Goal: Task Accomplishment & Management: Use online tool/utility

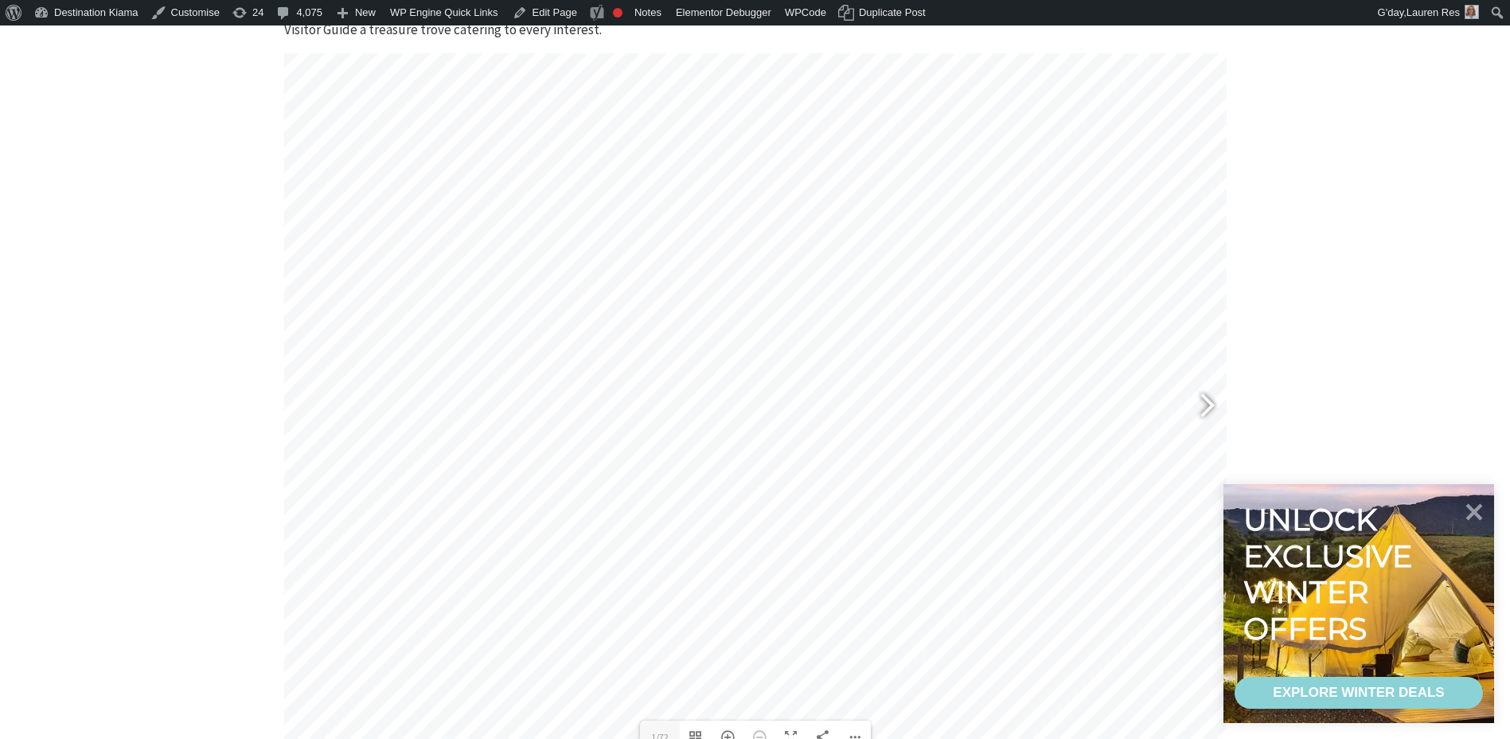
scroll to position [955, 0]
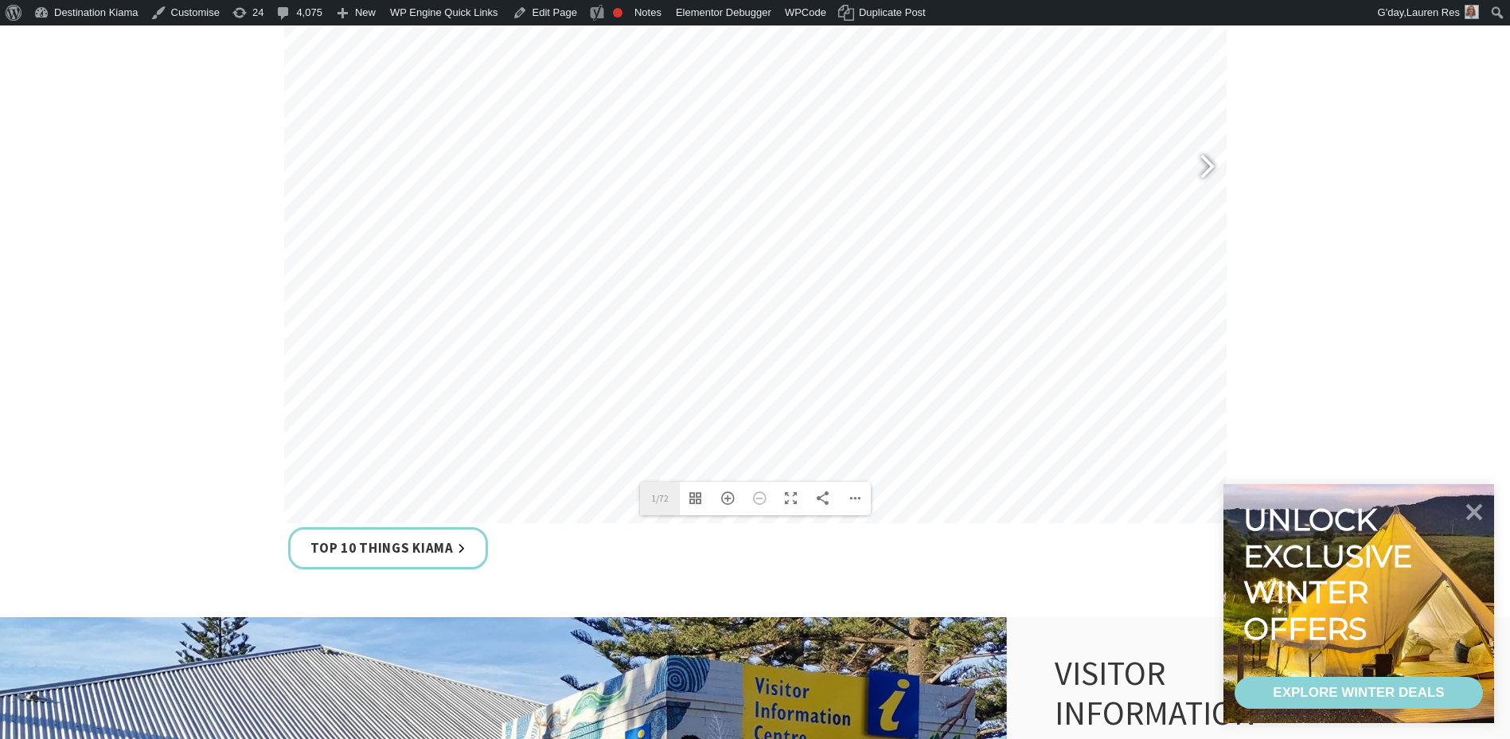
click at [663, 501] on label "1/72" at bounding box center [660, 497] width 40 height 33
click at [663, 501] on input "1" at bounding box center [660, 497] width 40 height 33
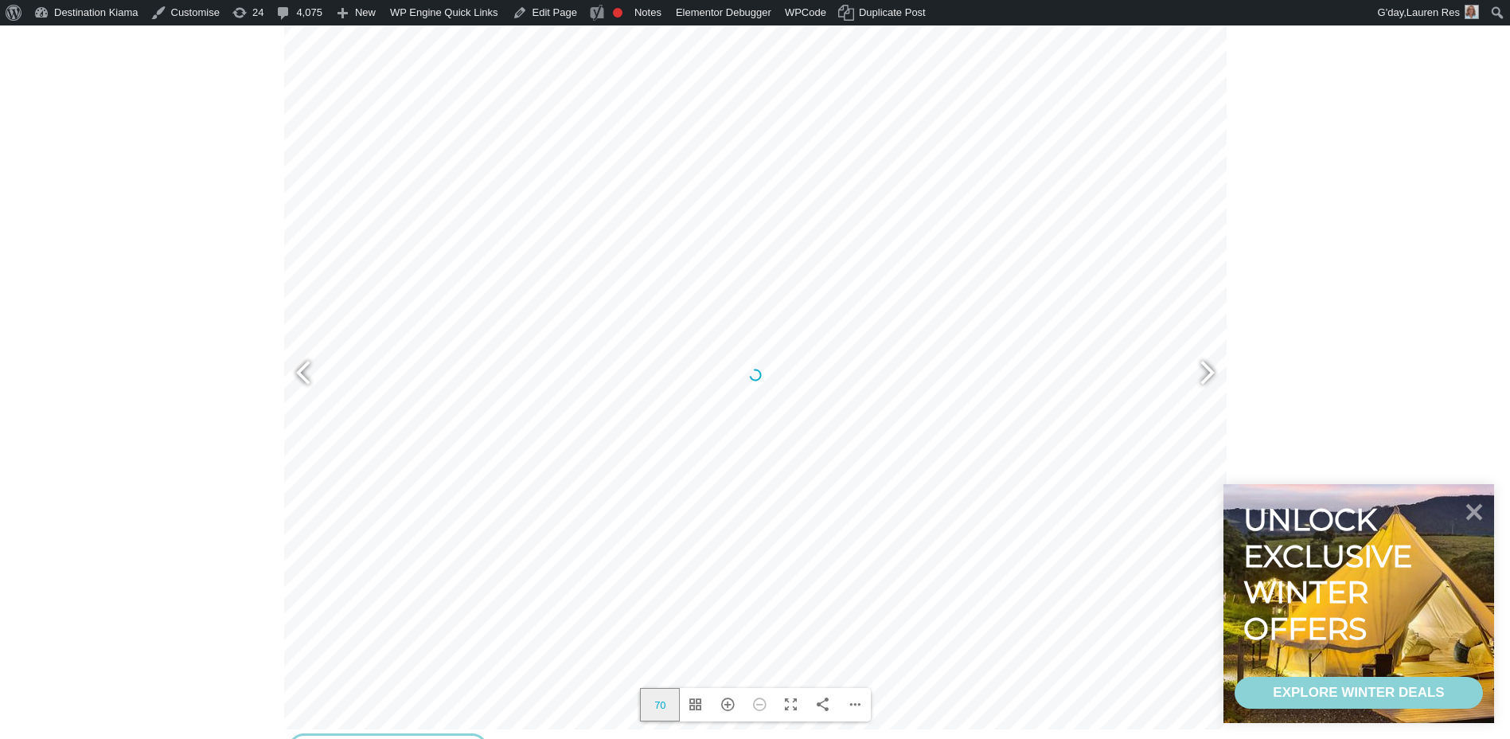
scroll to position [716, 0]
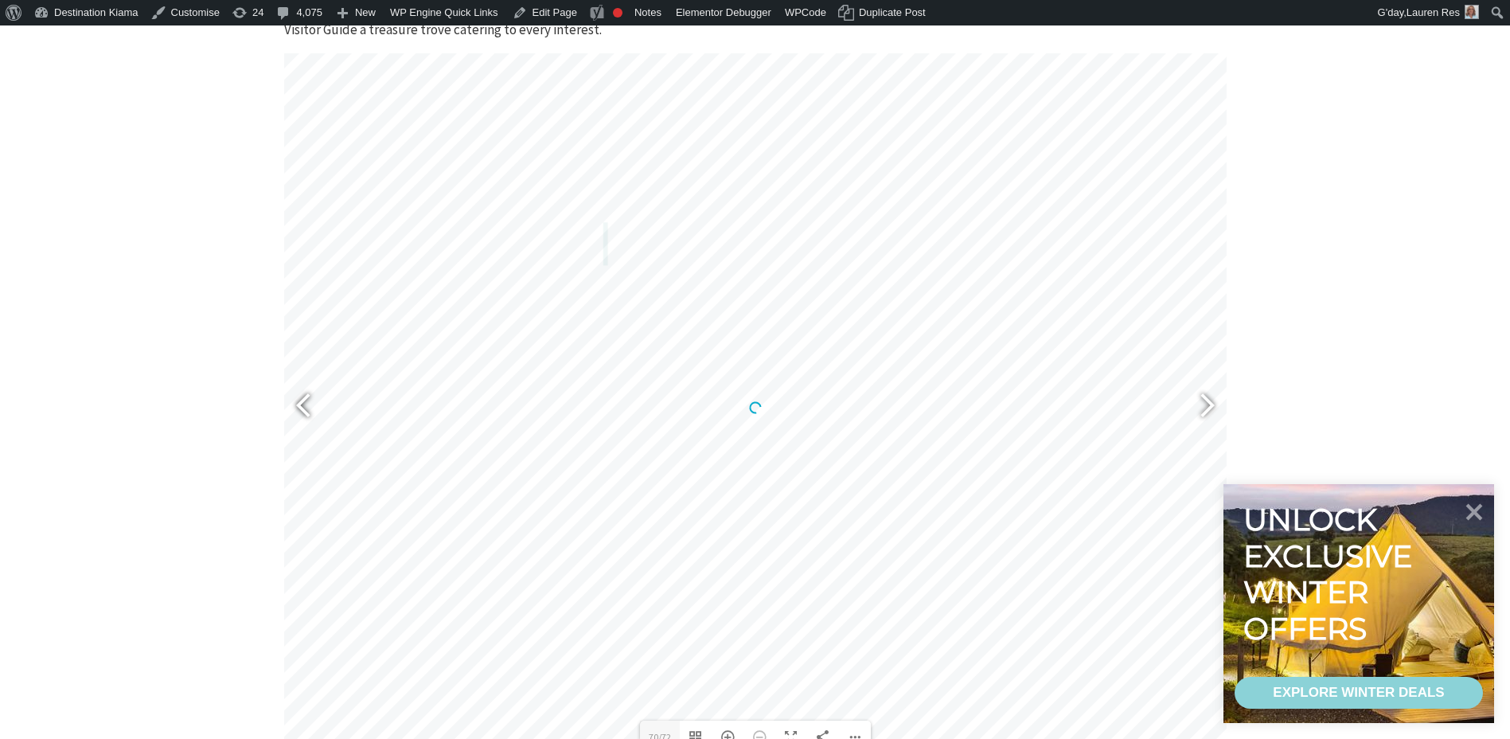
click at [303, 400] on div at bounding box center [310, 407] width 37 height 58
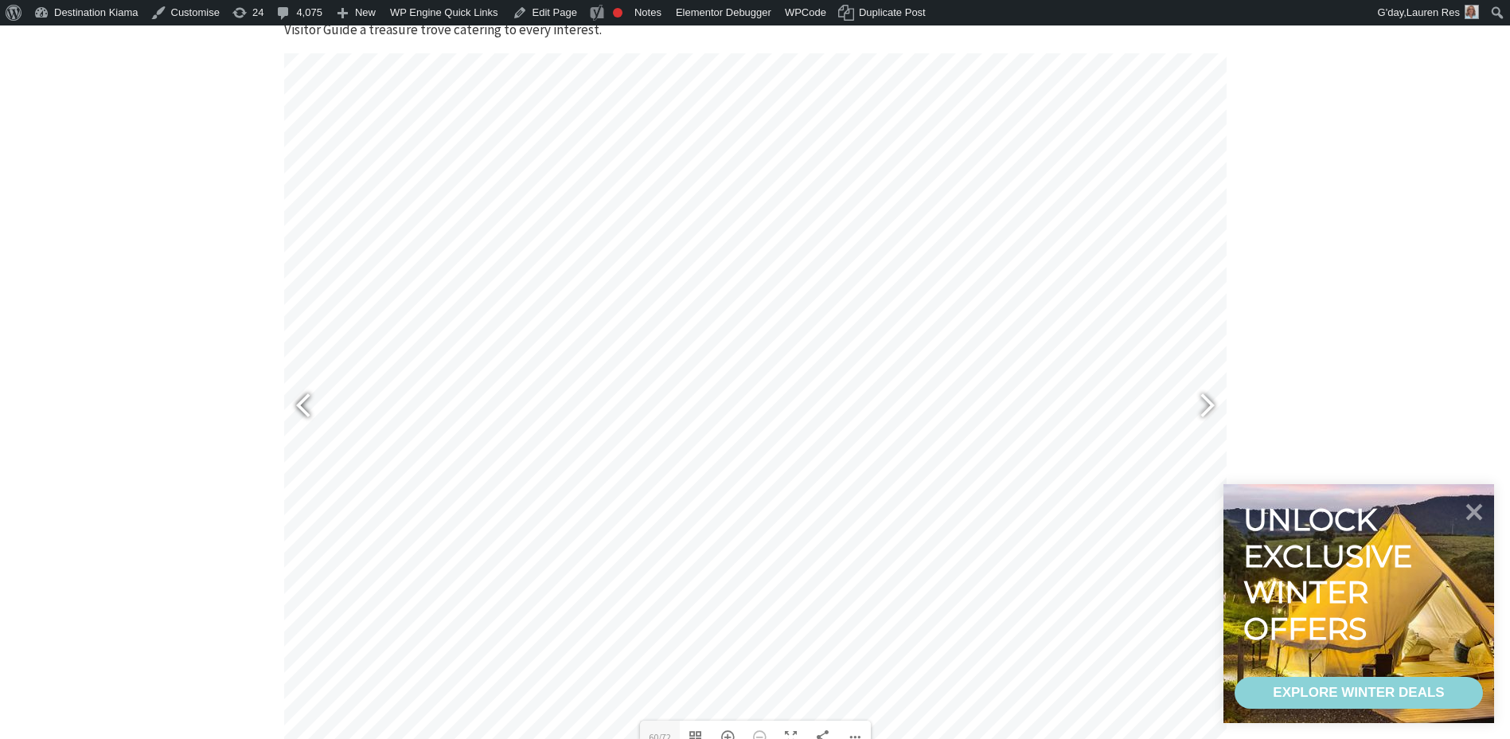
click at [303, 400] on div at bounding box center [310, 407] width 37 height 58
type input "52"
